Goal: Check status: Check status

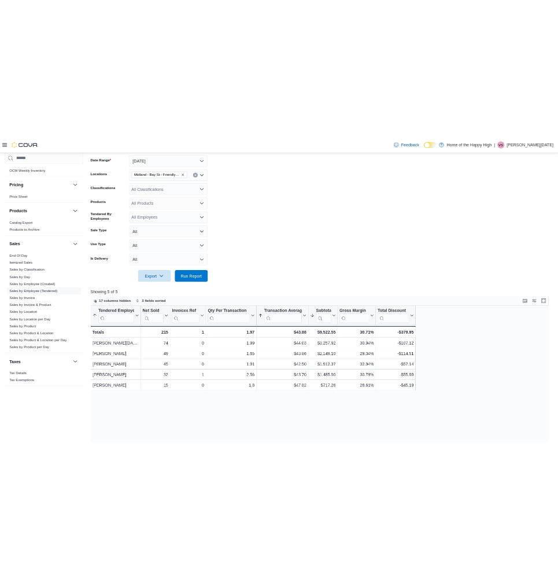
scroll to position [87, 0]
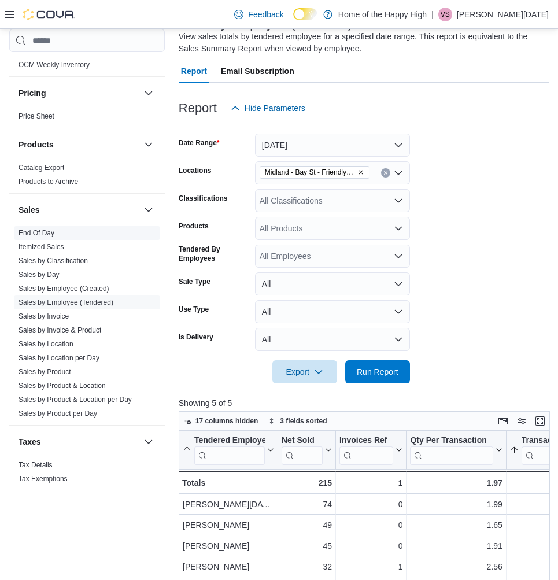
click at [46, 229] on link "End Of Day" at bounding box center [36, 233] width 36 height 8
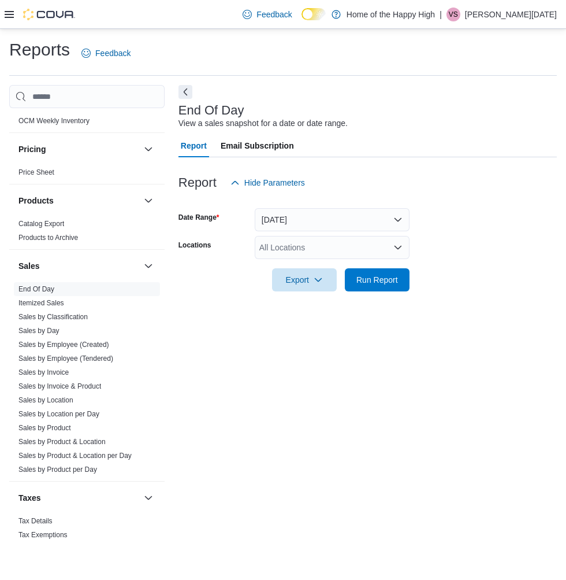
click at [315, 239] on div "All Locations" at bounding box center [332, 247] width 155 height 23
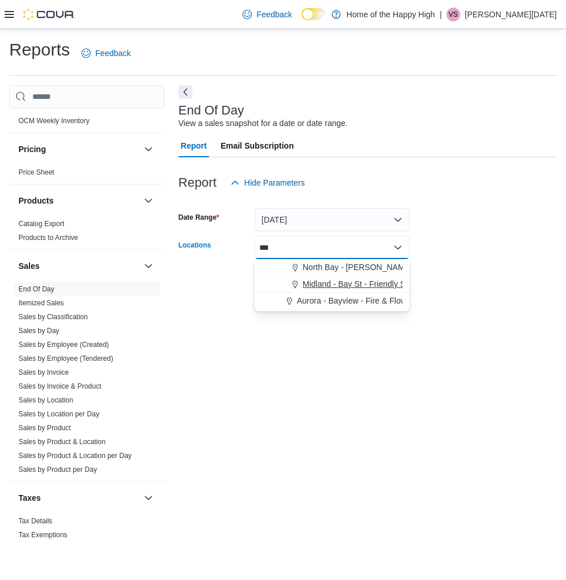
type input "***"
drag, startPoint x: 334, startPoint y: 284, endPoint x: 525, endPoint y: 258, distance: 193.1
click at [336, 284] on span "Midland - Bay St - Friendly Stranger" at bounding box center [367, 284] width 129 height 12
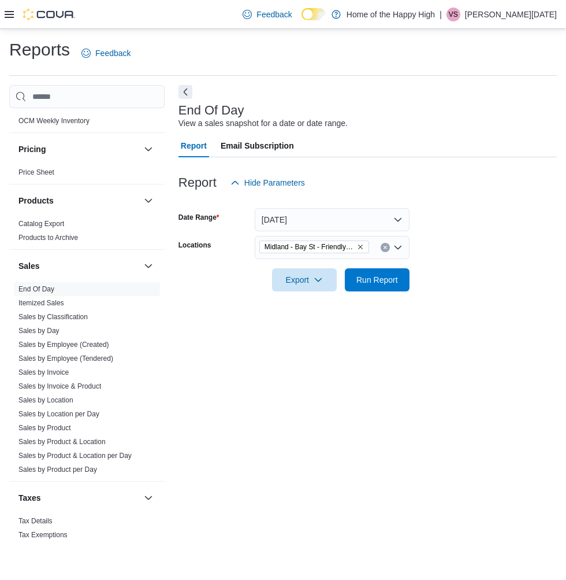
click at [532, 257] on form "Date Range [DATE] Locations [GEOGRAPHIC_DATA] - [GEOGRAPHIC_DATA] - Friendly St…" at bounding box center [368, 242] width 379 height 97
click at [379, 282] on span "Run Report" at bounding box center [378, 279] width 42 height 12
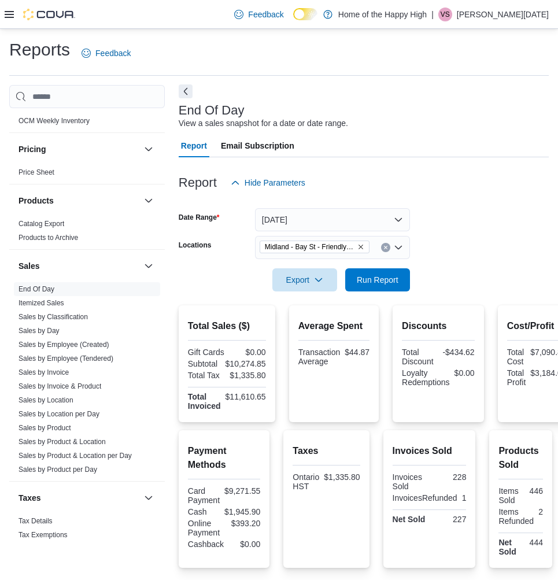
click at [183, 89] on button "Next" at bounding box center [186, 91] width 14 height 14
